Goal: Task Accomplishment & Management: Manage account settings

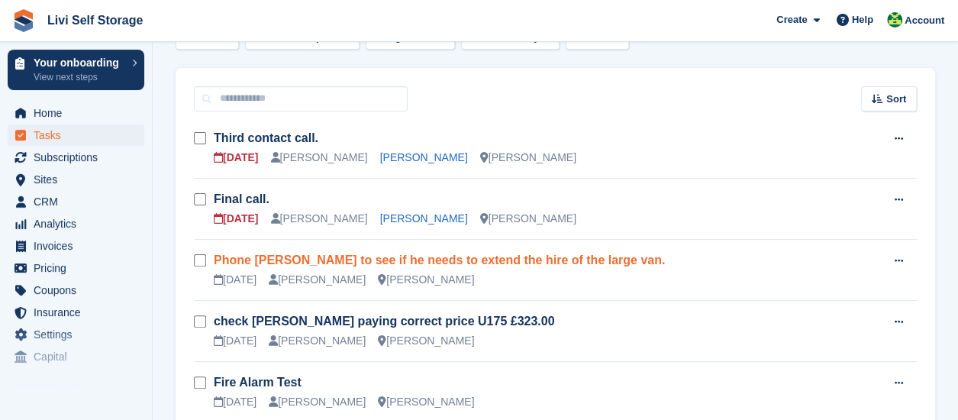
scroll to position [76, 0]
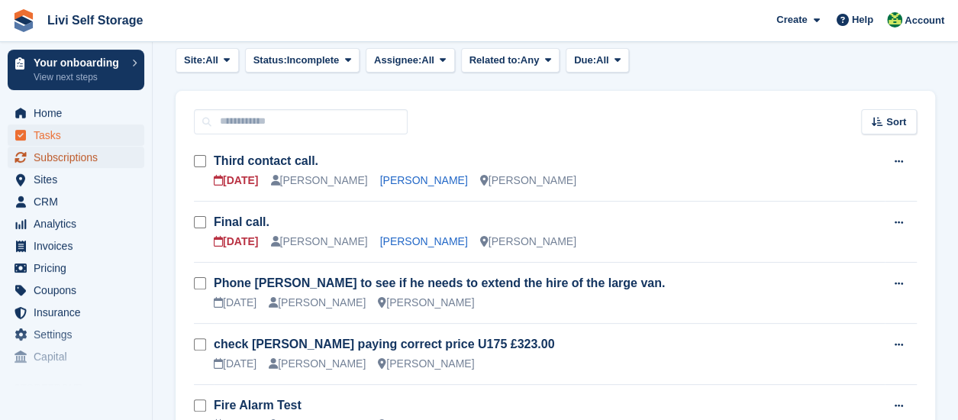
click at [83, 158] on span "Subscriptions" at bounding box center [80, 157] width 92 height 21
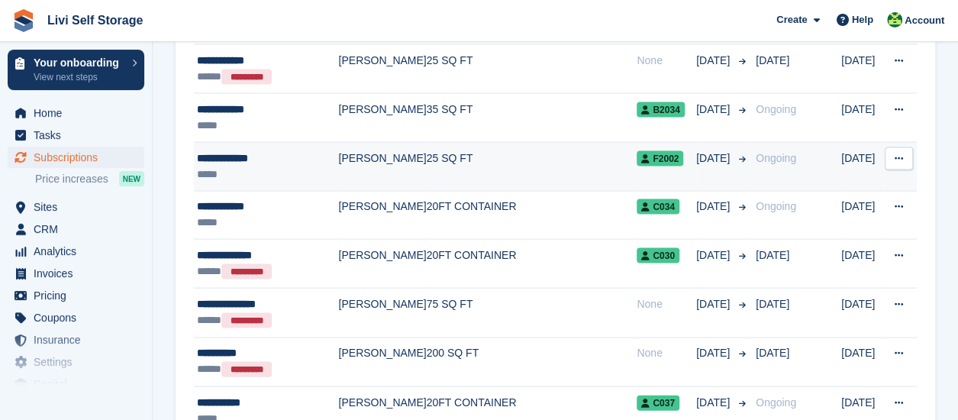
scroll to position [1451, 0]
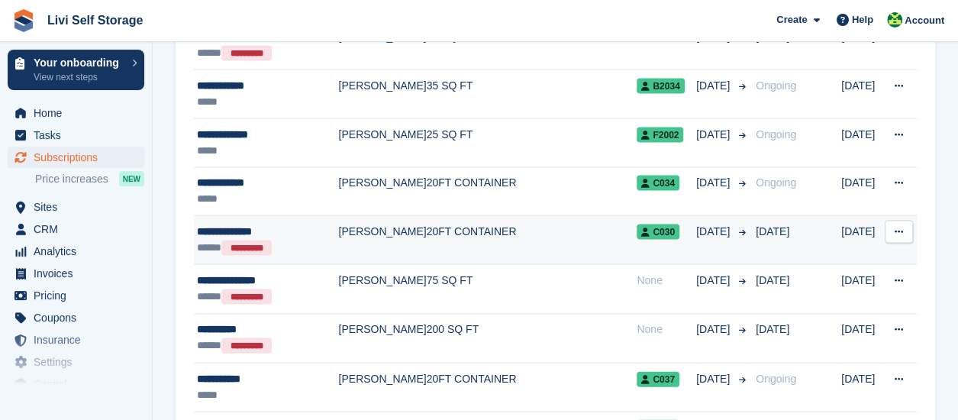
click at [264, 224] on div "**********" at bounding box center [267, 232] width 141 height 16
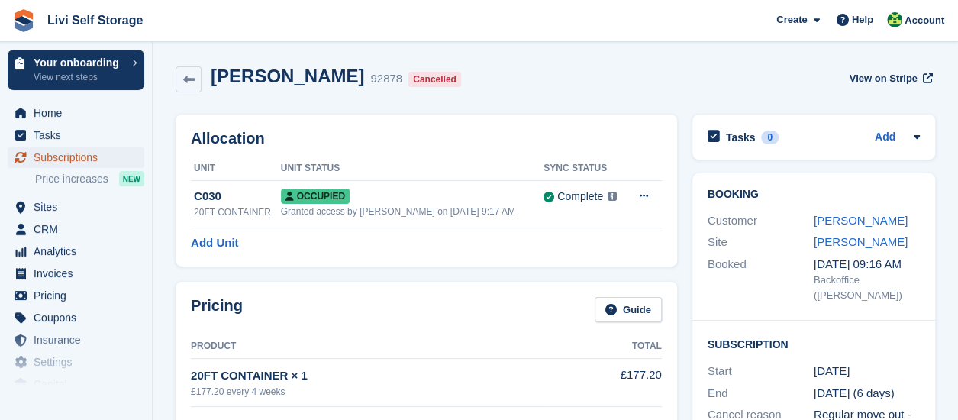
click at [88, 154] on span "Subscriptions" at bounding box center [80, 157] width 92 height 21
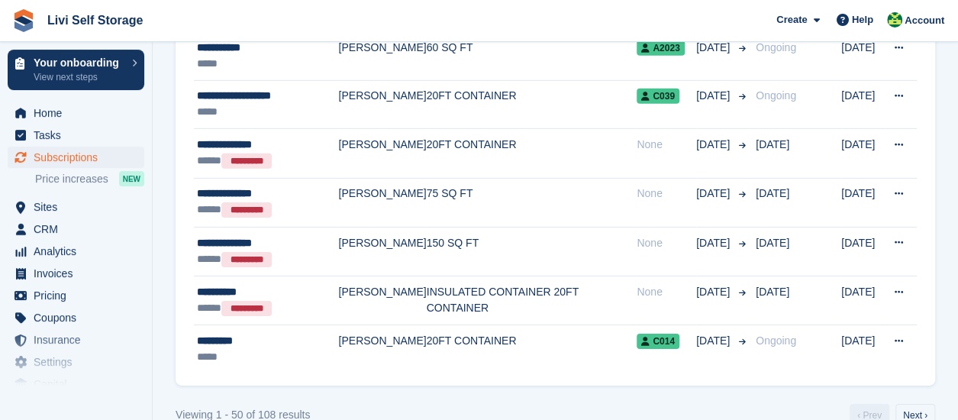
scroll to position [2337, 0]
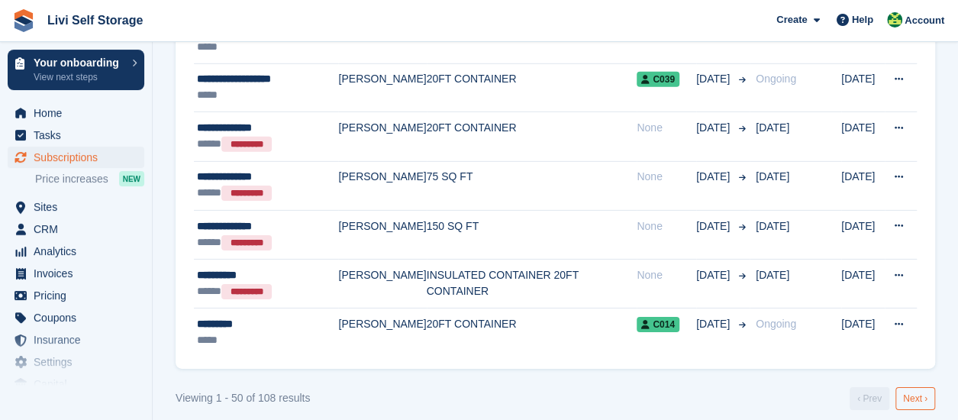
click at [920, 387] on link "Next ›" at bounding box center [916, 398] width 40 height 23
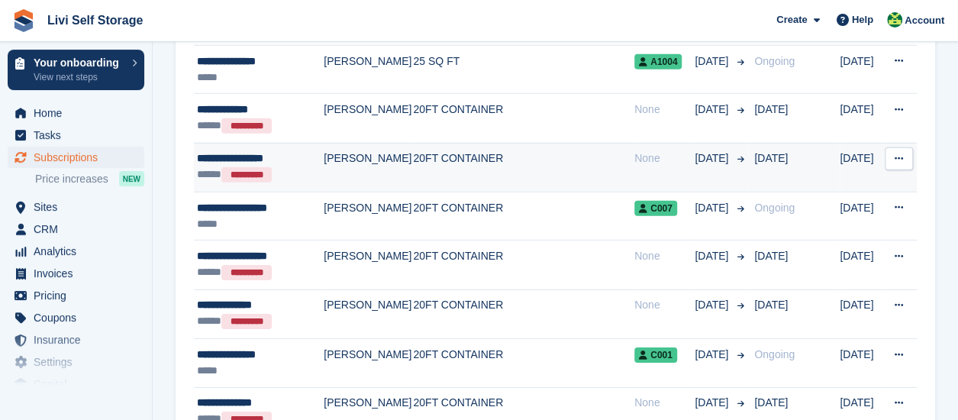
scroll to position [2340, 0]
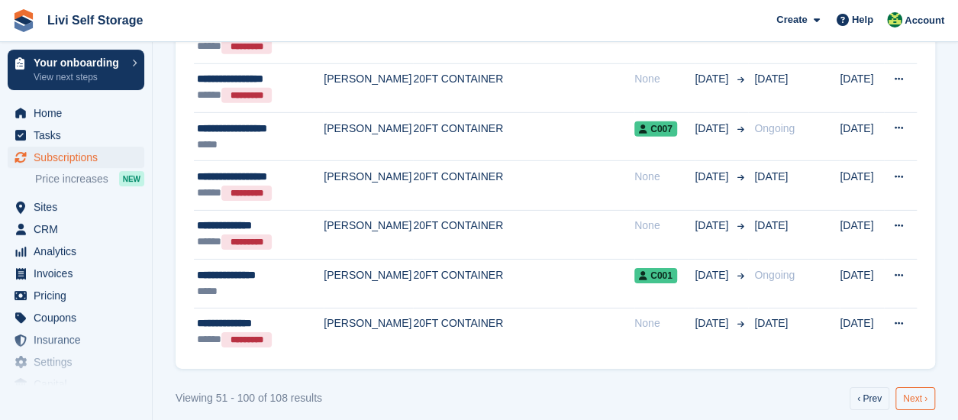
click at [914, 387] on link "Next ›" at bounding box center [916, 398] width 40 height 23
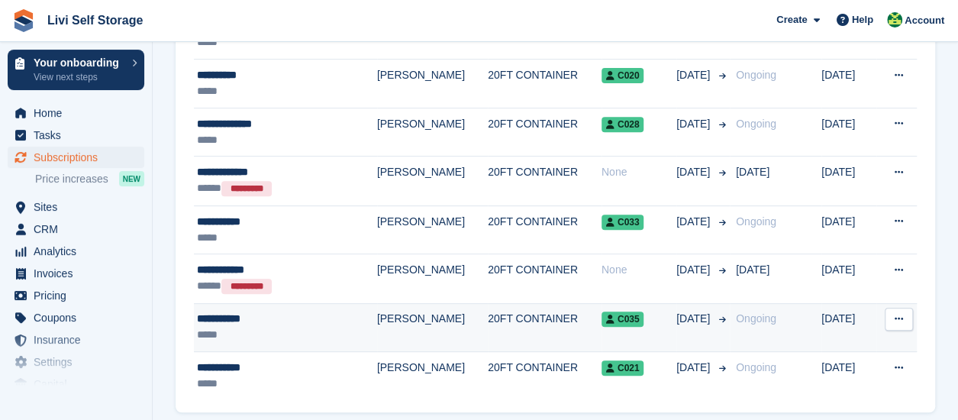
scroll to position [223, 0]
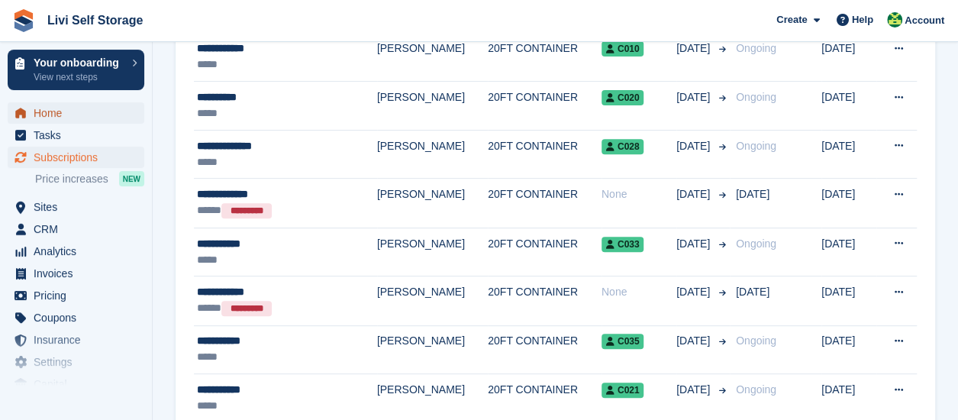
click at [50, 118] on span "Home" at bounding box center [80, 112] width 92 height 21
